Goal: Information Seeking & Learning: Check status

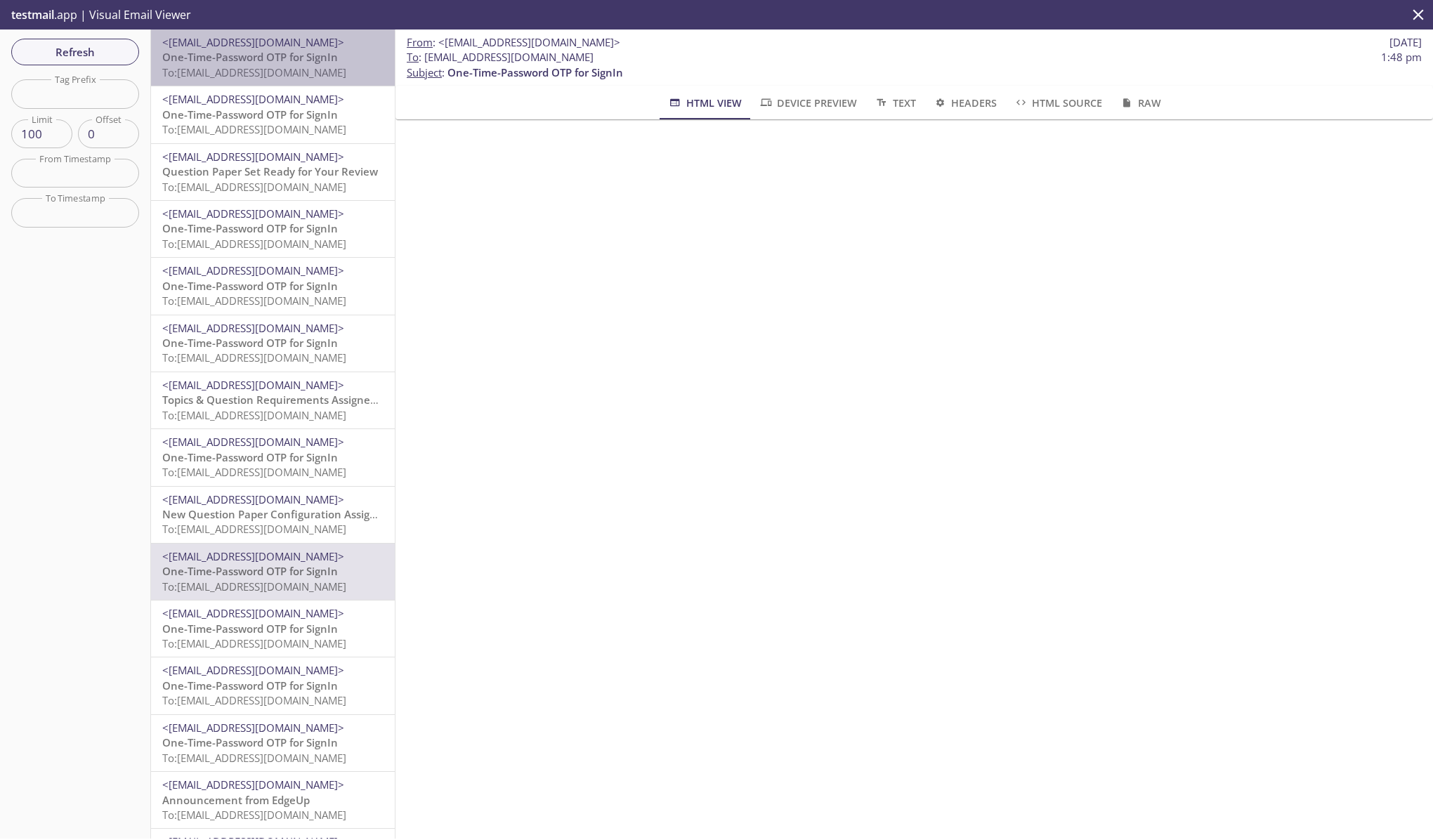
click at [315, 58] on span "One-Time-Password OTP for SignIn" at bounding box center [250, 56] width 176 height 14
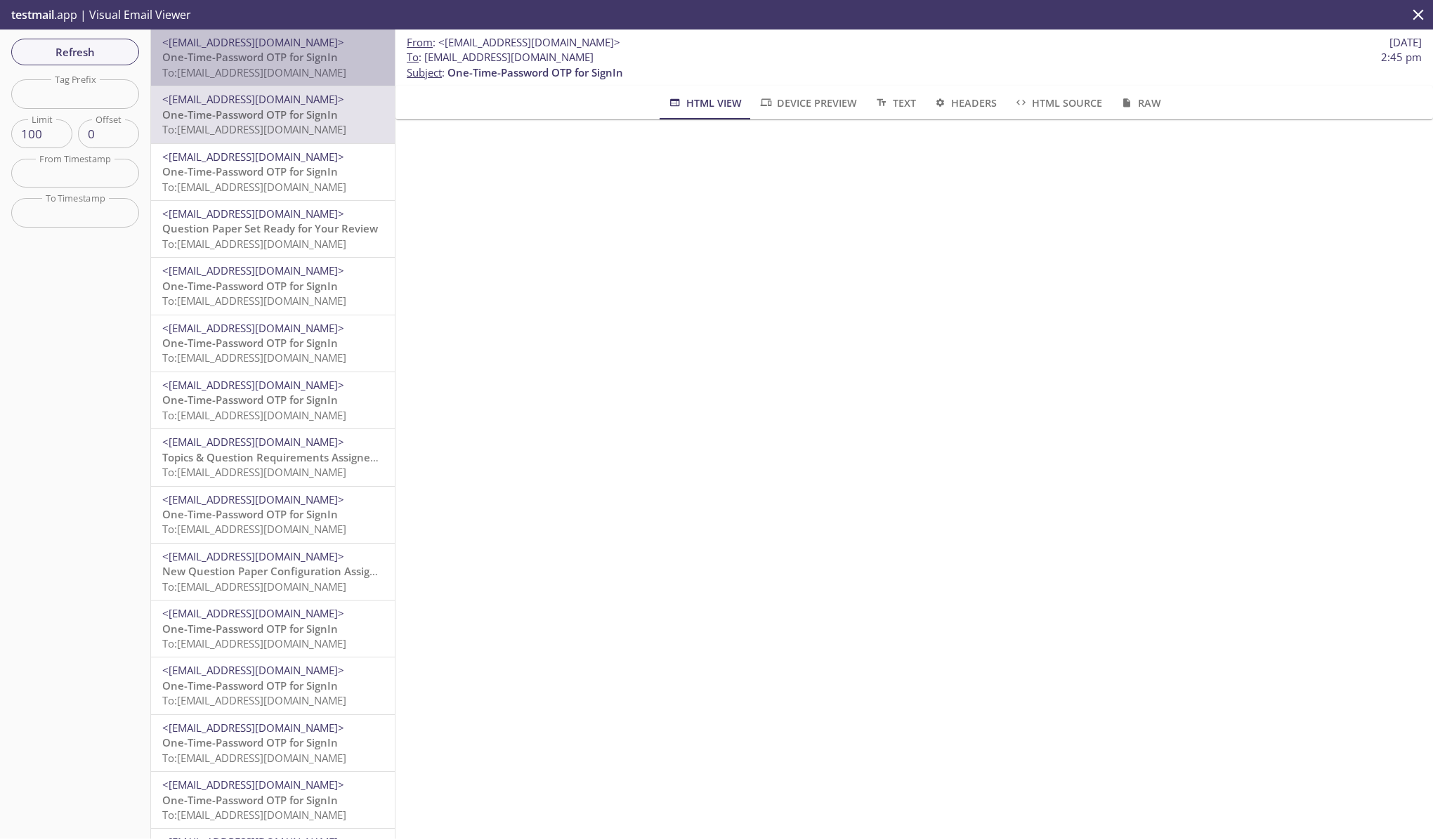
click at [303, 56] on span "One-Time-Password OTP for SignIn" at bounding box center [250, 56] width 176 height 14
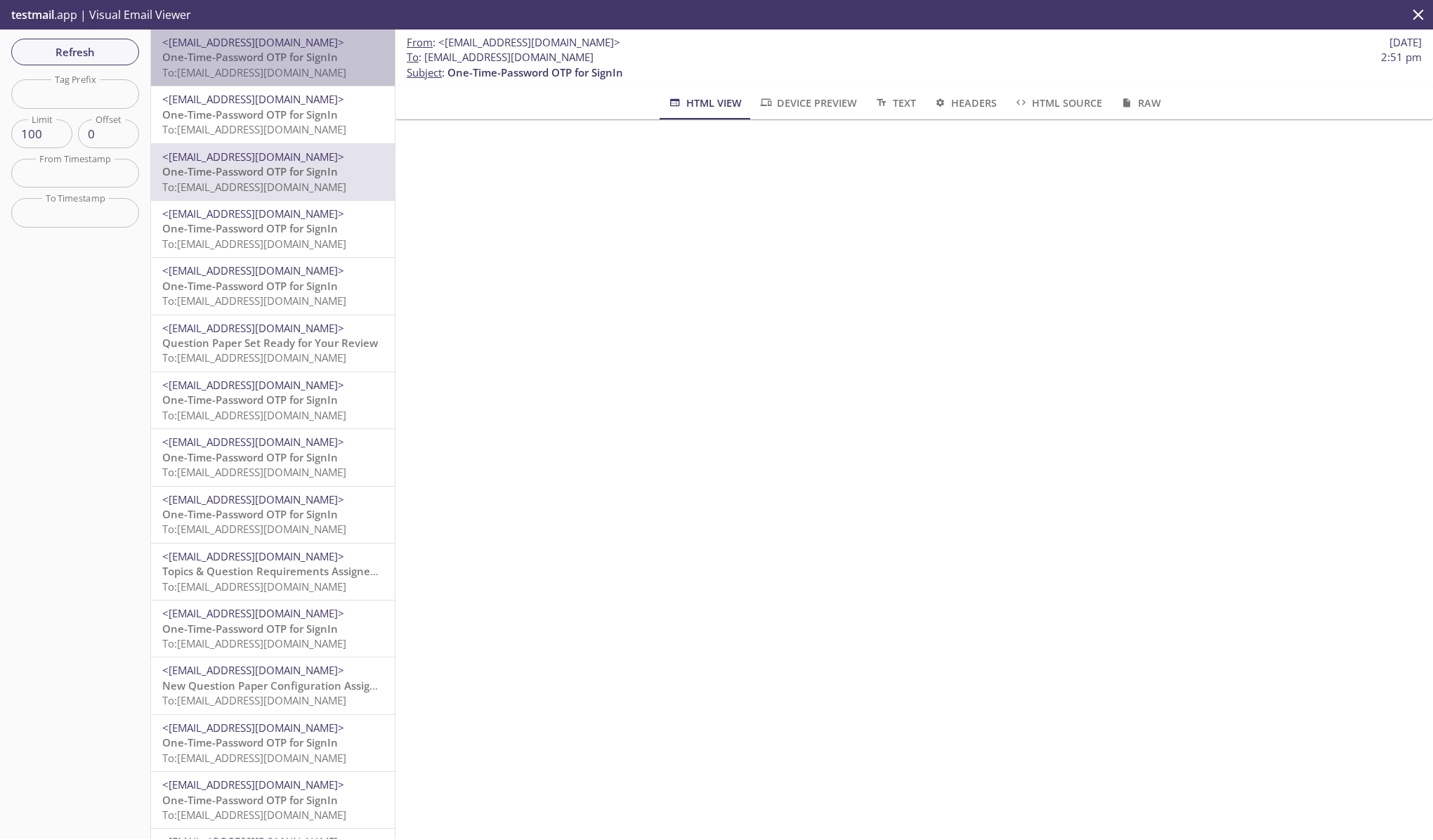
click at [248, 61] on span "One-Time-Password OTP for SignIn" at bounding box center [250, 56] width 176 height 14
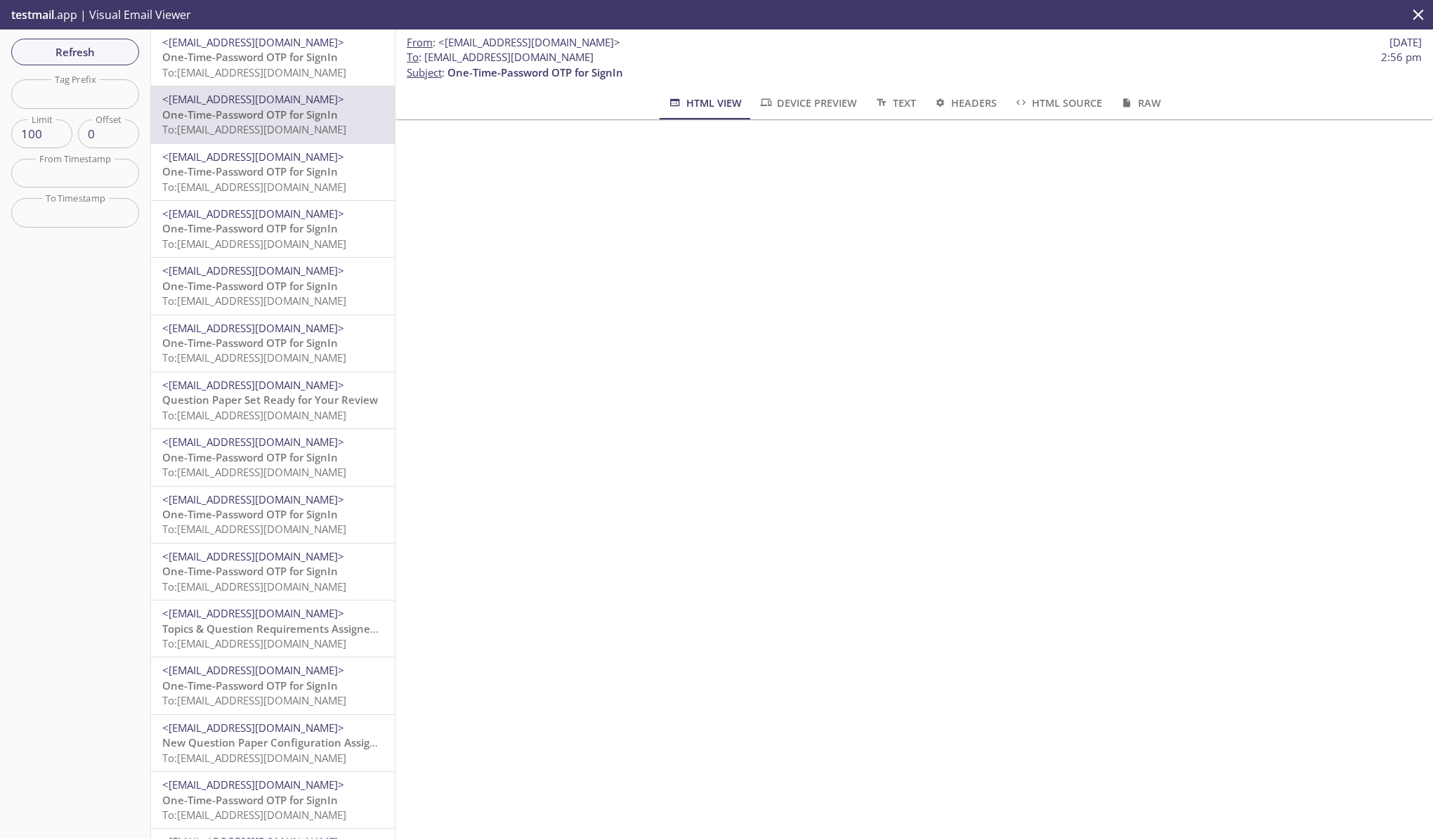
click at [285, 52] on span "One-Time-Password OTP for SignIn" at bounding box center [250, 56] width 176 height 14
click at [291, 71] on span "To: [EMAIL_ADDRESS][DOMAIN_NAME]" at bounding box center [254, 72] width 184 height 14
